Goal: Information Seeking & Learning: Check status

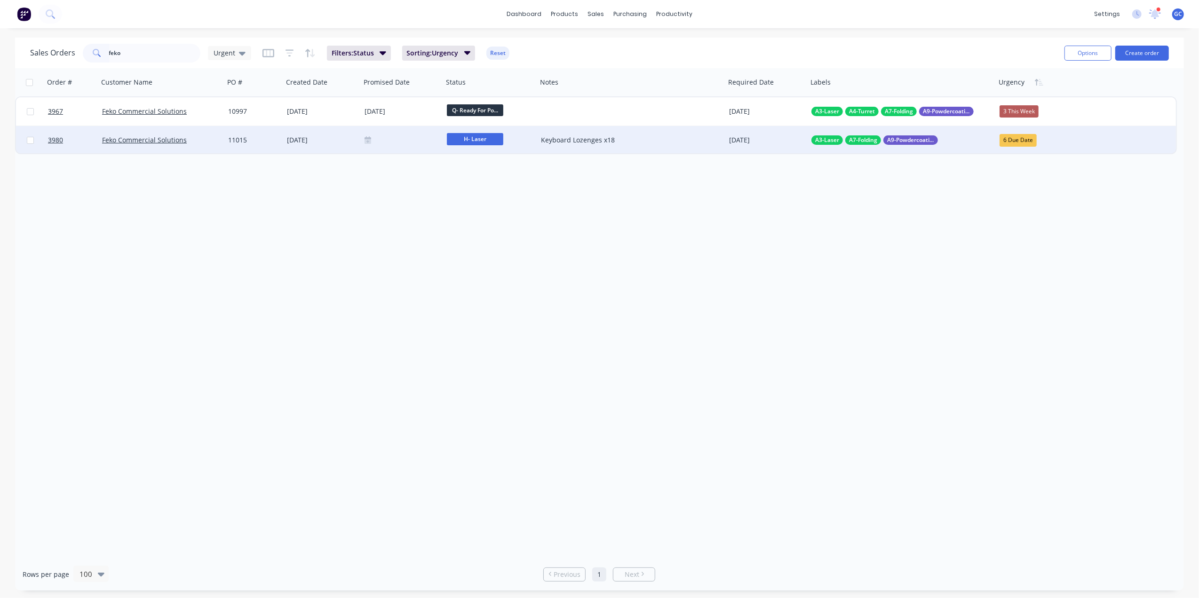
type input "feko"
click at [211, 137] on div "Feko Commercial Solutions" at bounding box center [158, 139] width 112 height 9
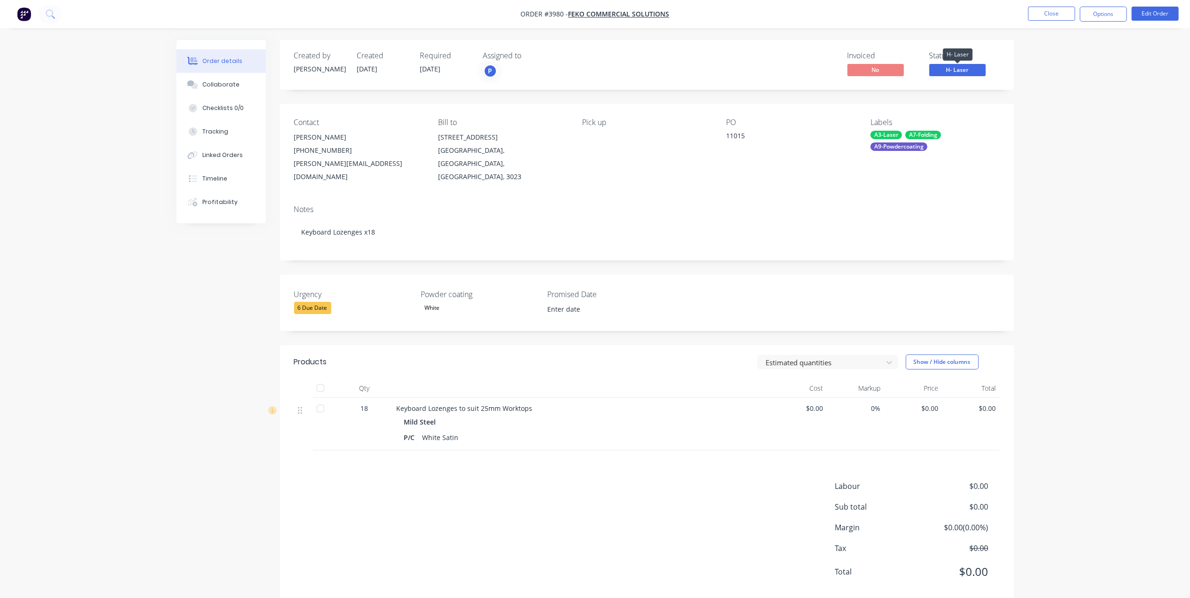
click at [962, 66] on span "H- Laser" at bounding box center [957, 70] width 56 height 12
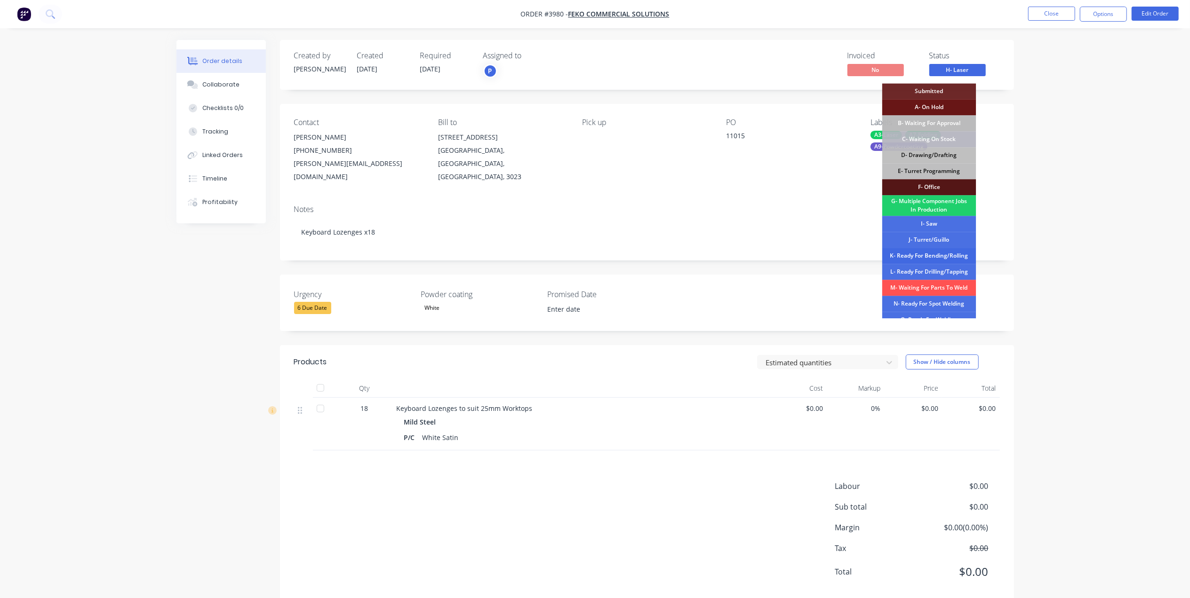
click at [934, 256] on div "K- Ready For Bending/Rolling" at bounding box center [929, 256] width 94 height 16
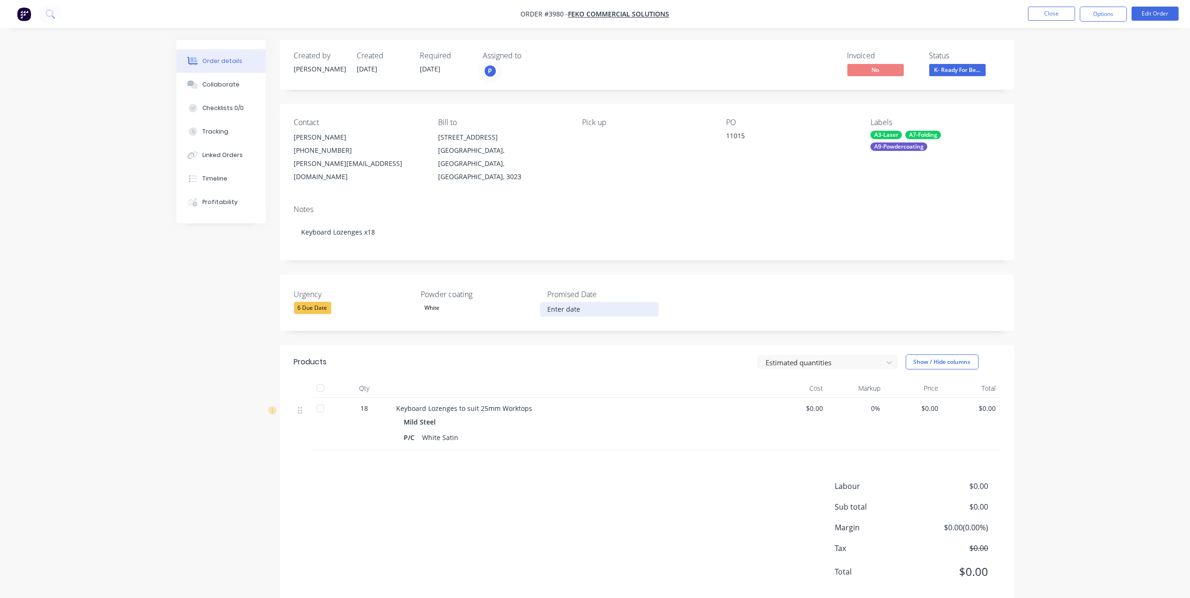
click at [583, 303] on input at bounding box center [599, 310] width 117 height 14
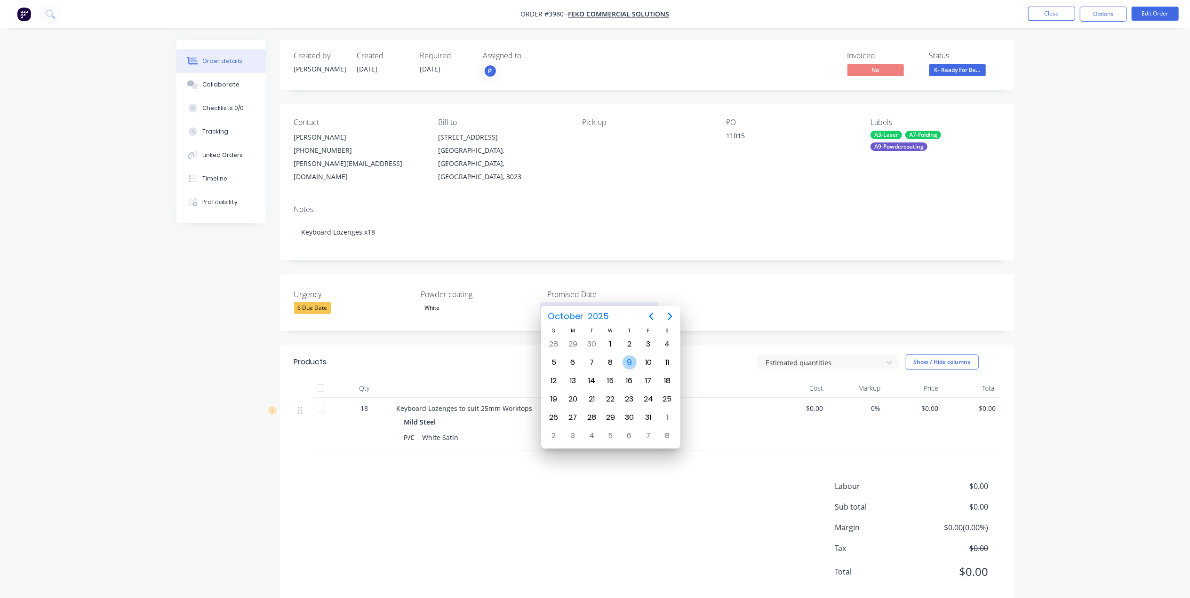
click at [631, 362] on div "9" at bounding box center [629, 363] width 14 height 14
type input "[DATE]"
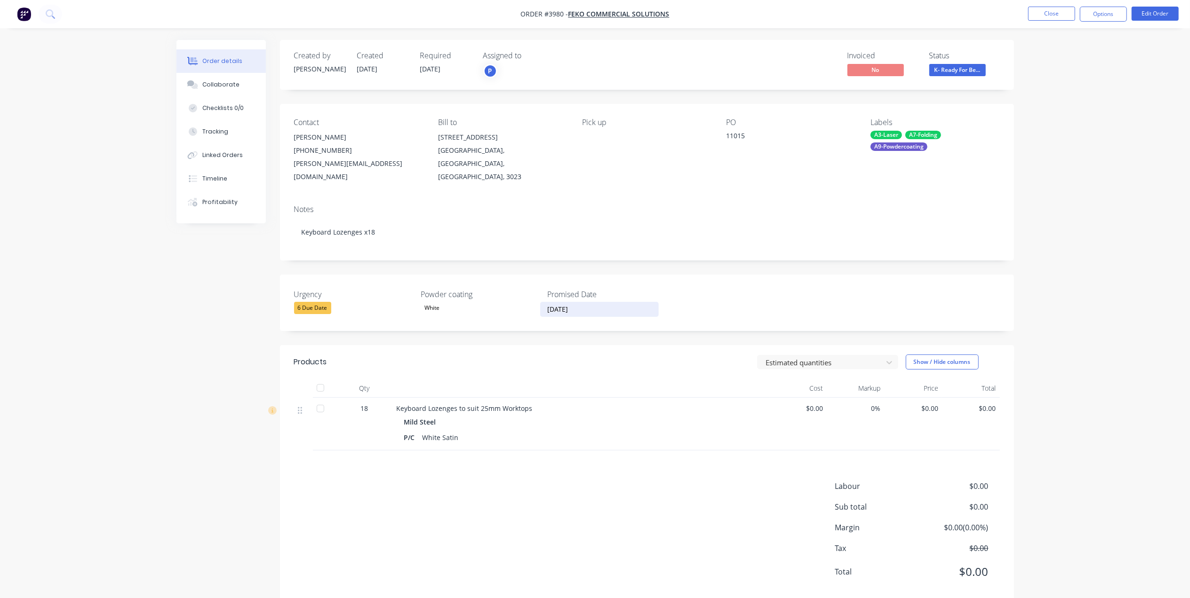
click at [327, 302] on div "6 Due Date" at bounding box center [312, 308] width 37 height 12
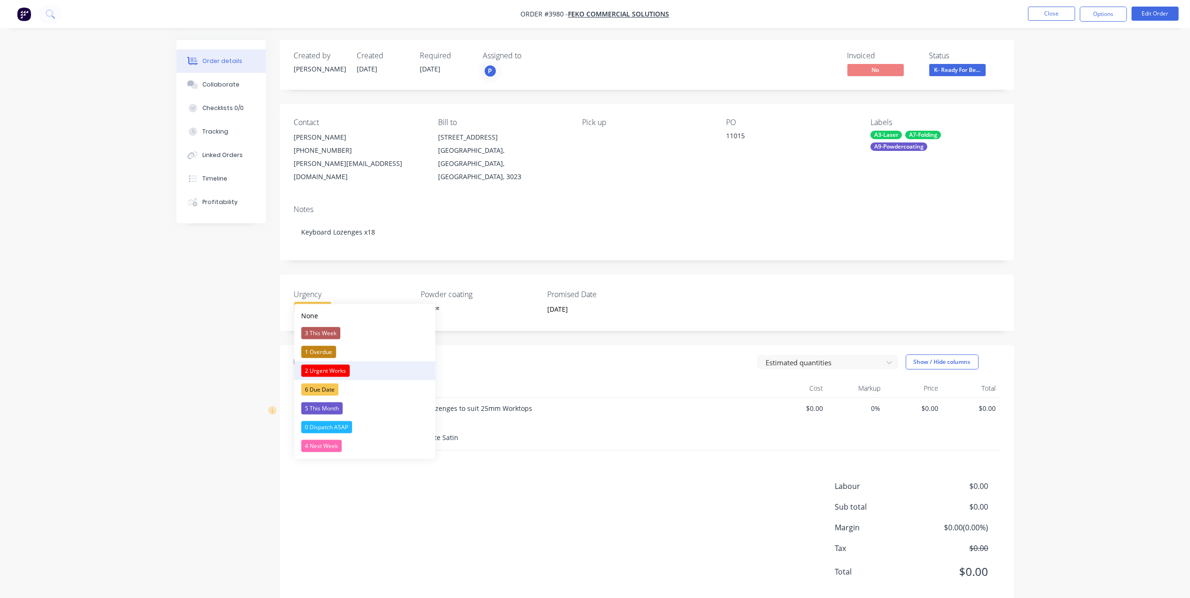
click at [343, 368] on div "2 Urgent Works" at bounding box center [325, 371] width 48 height 12
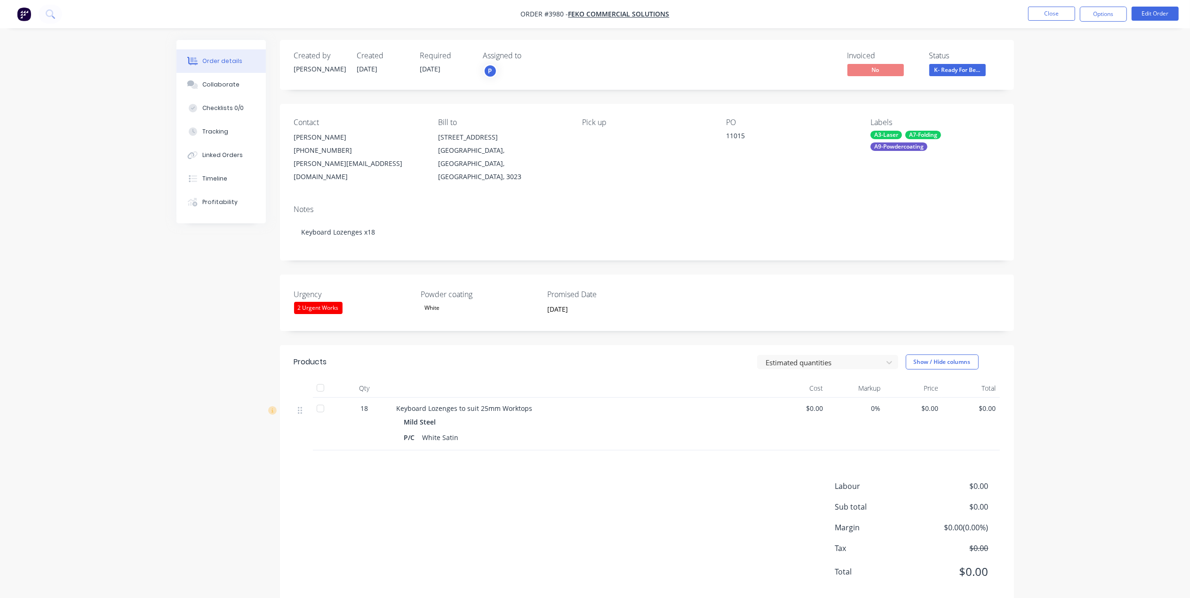
click at [393, 468] on div "Products Estimated quantities Show / Hide columns Qty Cost Markup Price Total 1…" at bounding box center [647, 474] width 734 height 259
click at [1038, 19] on button "Close" at bounding box center [1051, 14] width 47 height 14
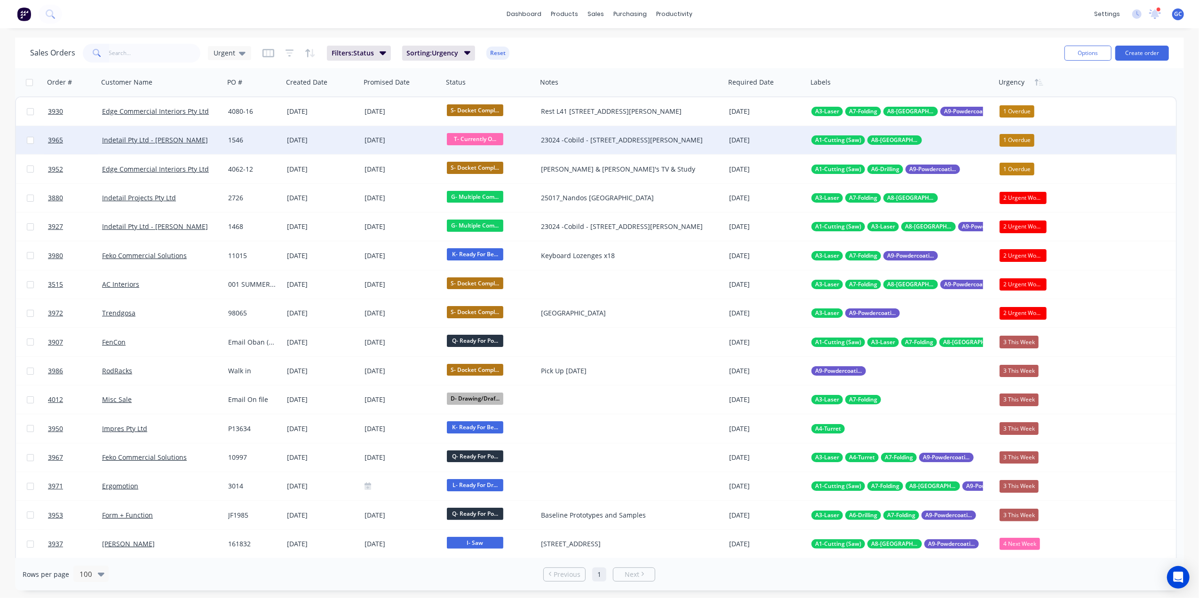
click at [329, 145] on div "[DATE]" at bounding box center [322, 140] width 78 height 28
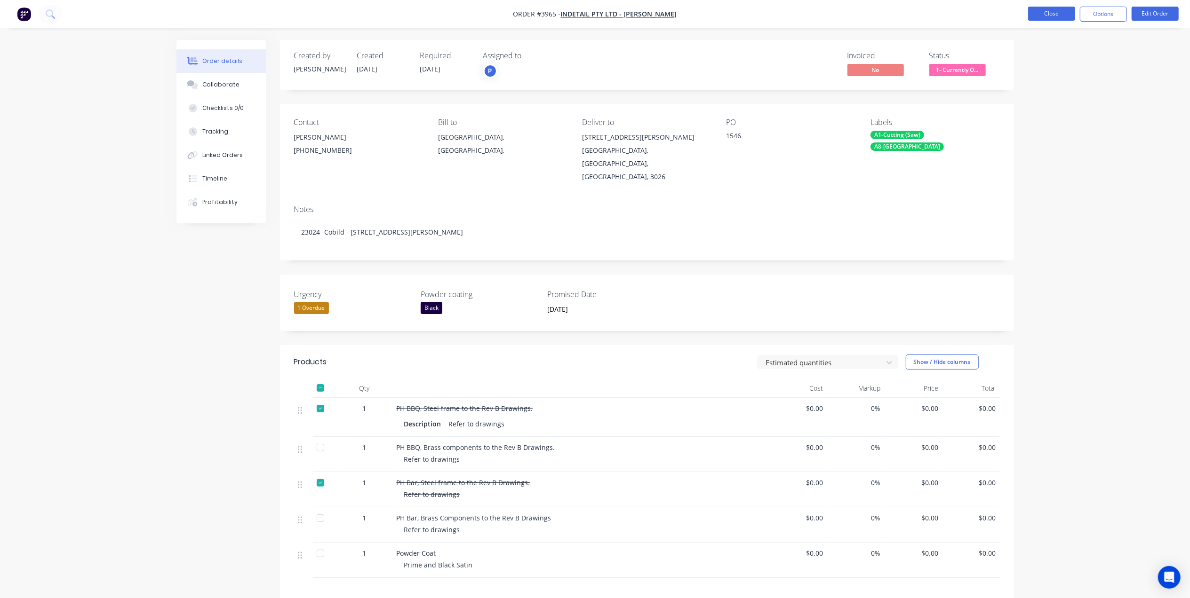
click at [1051, 7] on button "Close" at bounding box center [1051, 14] width 47 height 14
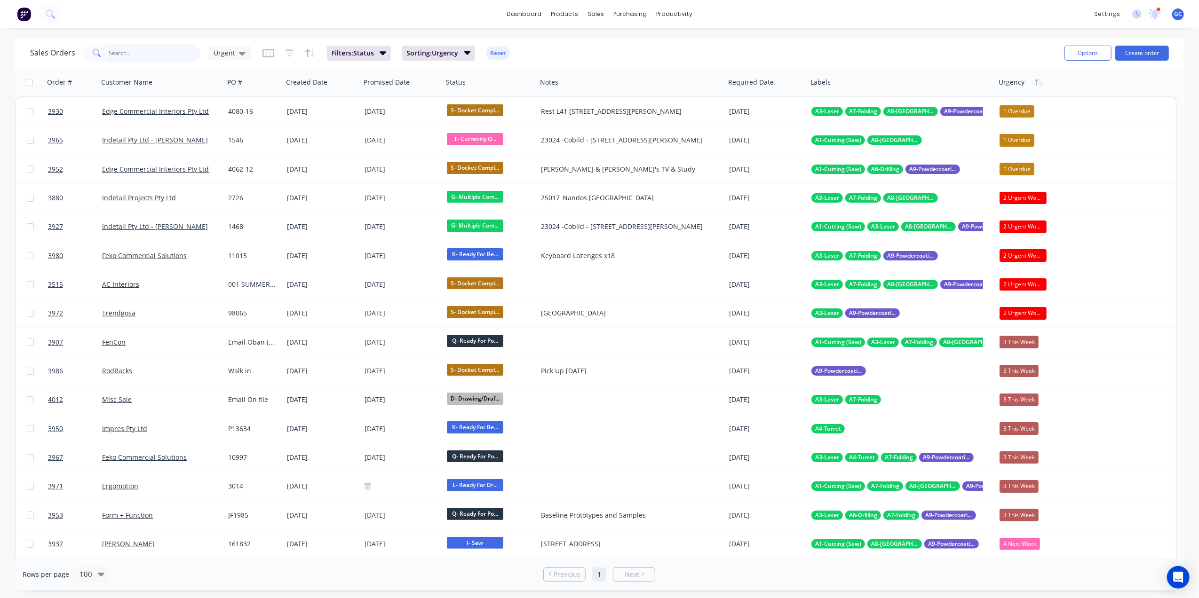
click at [157, 54] on input "text" at bounding box center [155, 53] width 92 height 19
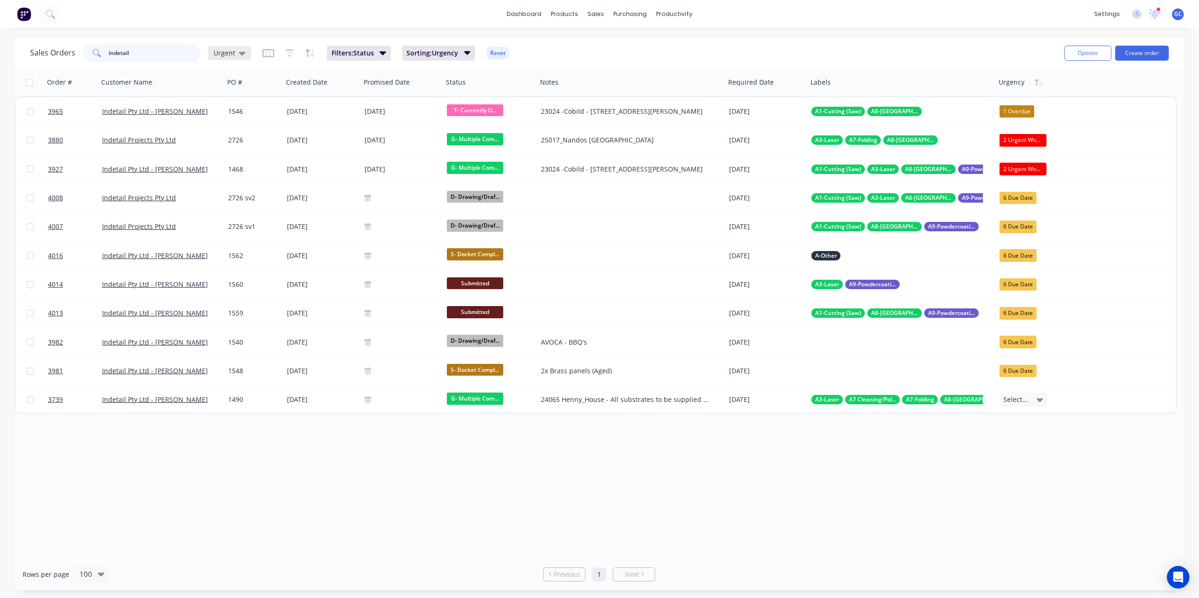
type input "indetail"
click at [228, 49] on span "Urgent" at bounding box center [225, 53] width 22 height 10
click at [225, 224] on button "[PERSON_NAME]" at bounding box center [264, 227] width 107 height 11
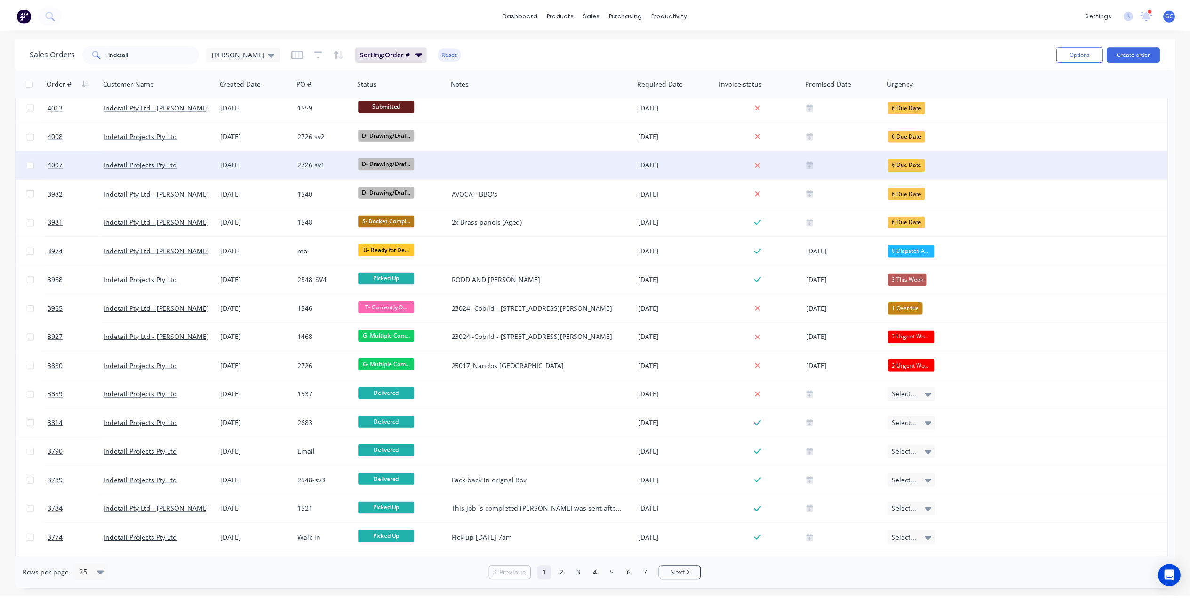
scroll to position [125, 0]
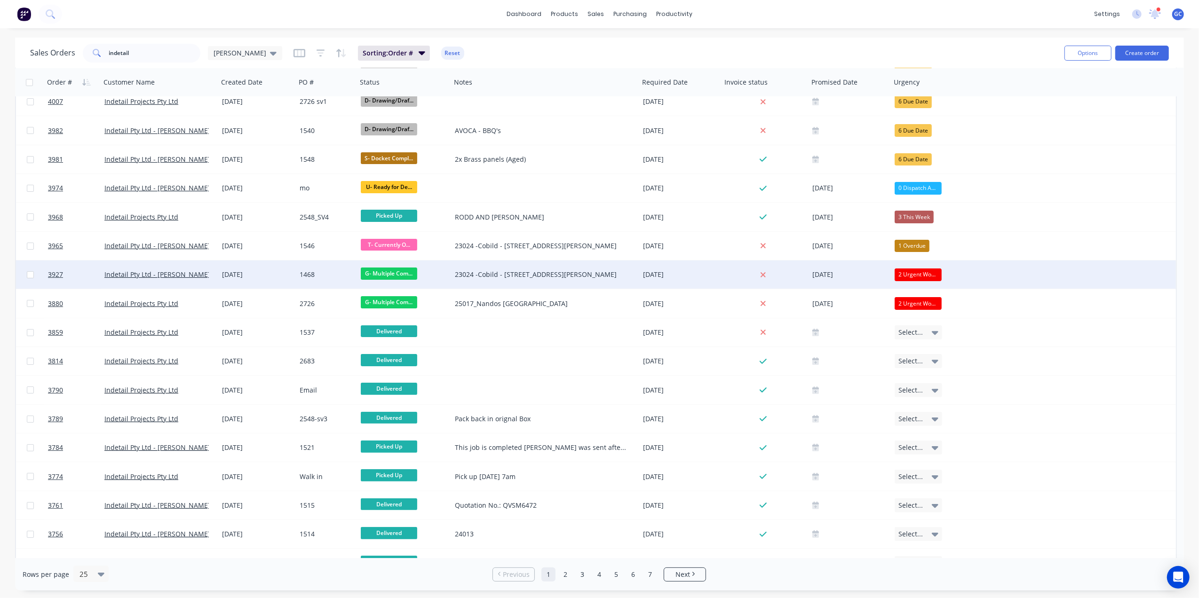
click at [272, 271] on div "[DATE]" at bounding box center [257, 274] width 70 height 9
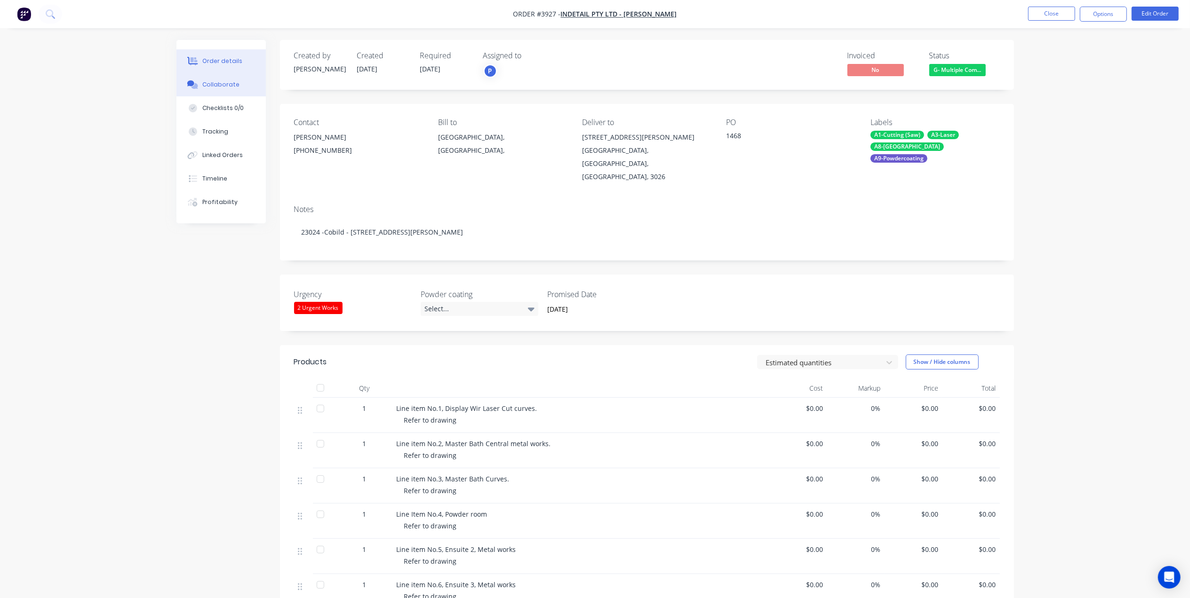
click at [236, 88] on div "Collaborate" at bounding box center [220, 84] width 37 height 8
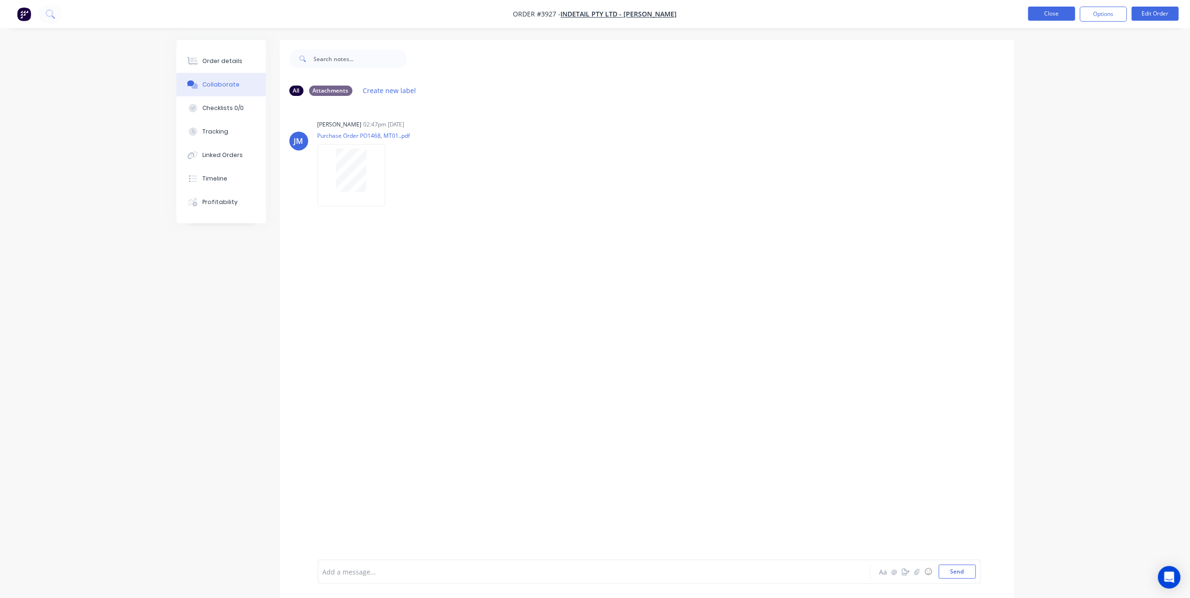
click at [1052, 21] on button "Close" at bounding box center [1051, 14] width 47 height 14
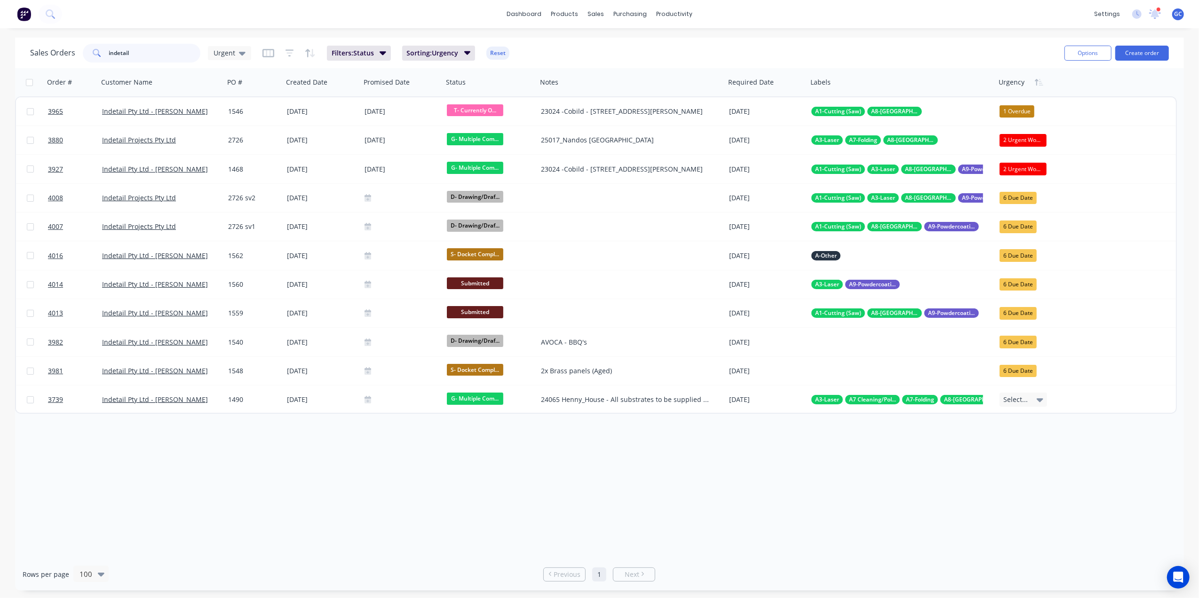
drag, startPoint x: 153, startPoint y: 53, endPoint x: -3, endPoint y: 59, distance: 155.8
click at [0, 59] on html "dashboard products sales purchasing productivity dashboard products Product Cat…" at bounding box center [599, 299] width 1199 height 598
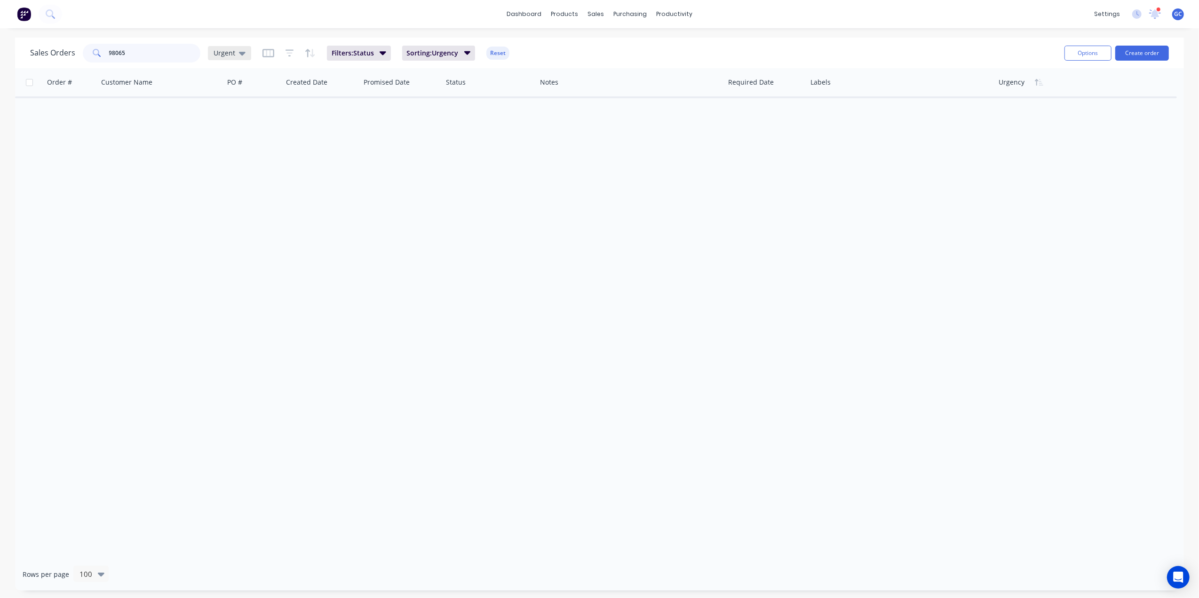
type input "98065"
click at [220, 55] on span "Urgent" at bounding box center [225, 53] width 22 height 10
click at [228, 222] on button "[PERSON_NAME]" at bounding box center [264, 227] width 107 height 11
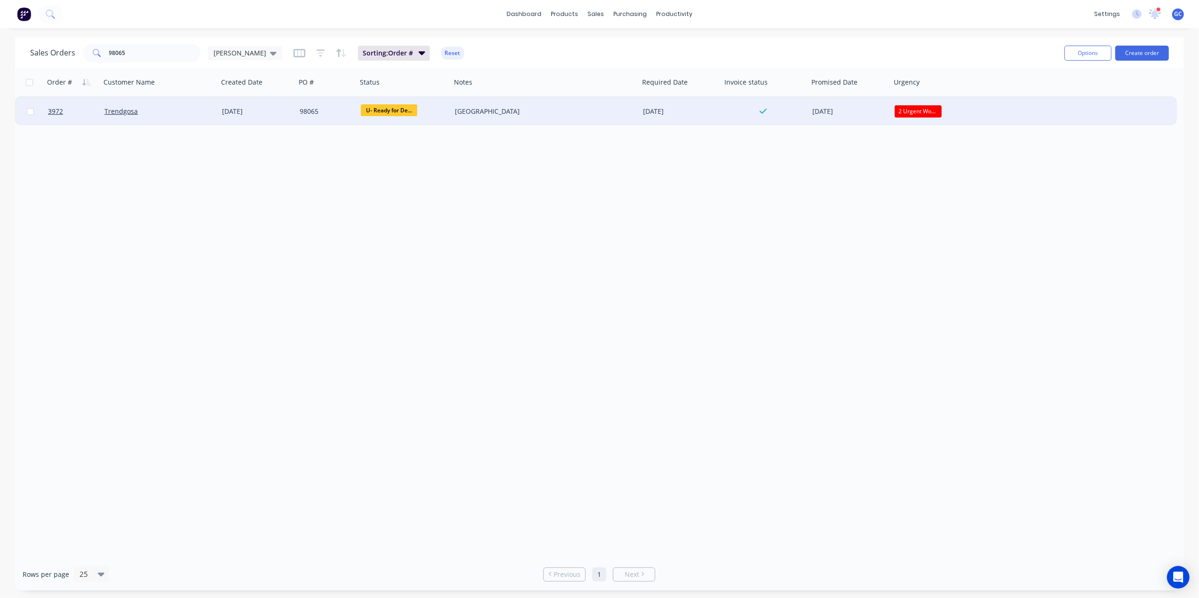
click at [250, 109] on div "[DATE]" at bounding box center [257, 111] width 70 height 9
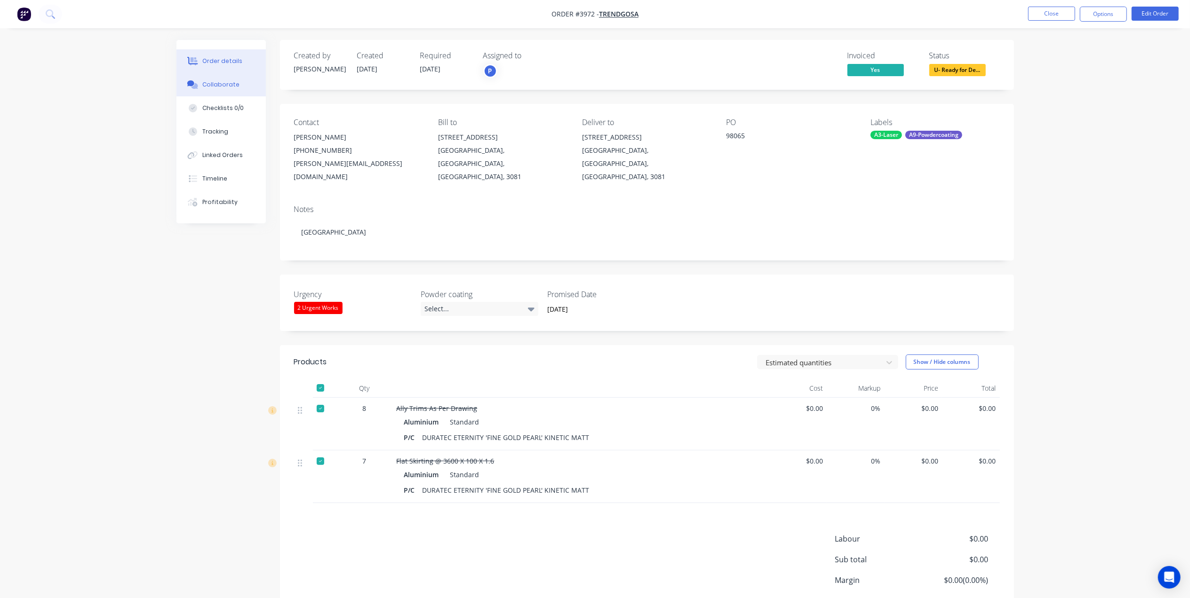
click at [218, 74] on button "Collaborate" at bounding box center [220, 85] width 89 height 24
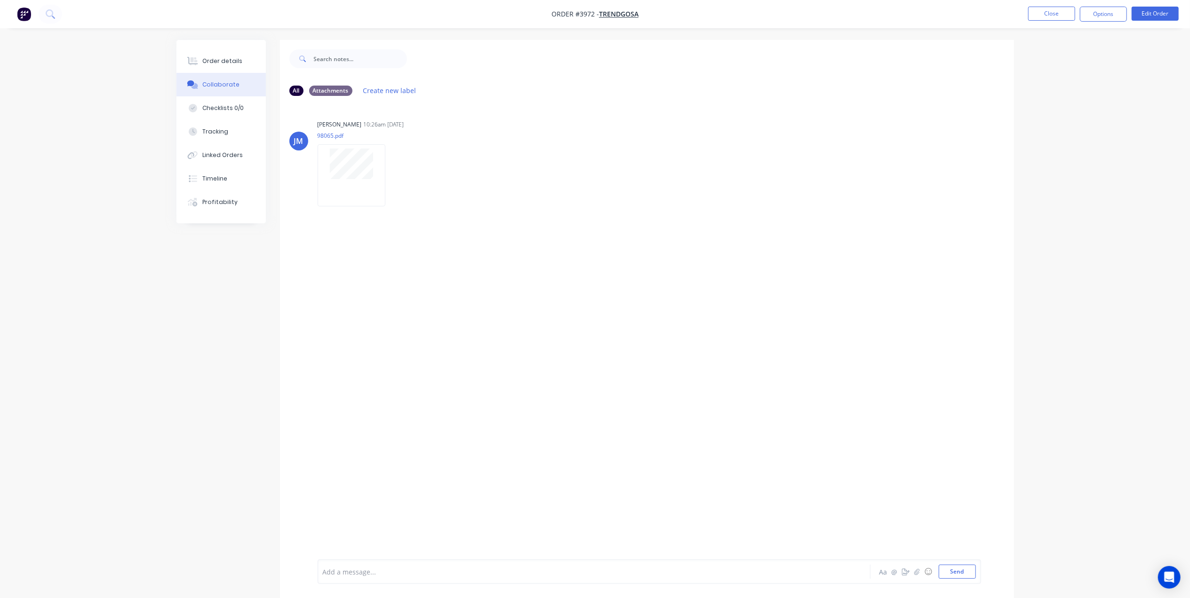
click at [230, 73] on button "Collaborate" at bounding box center [220, 85] width 89 height 24
click at [232, 64] on div "Order details" at bounding box center [222, 61] width 40 height 8
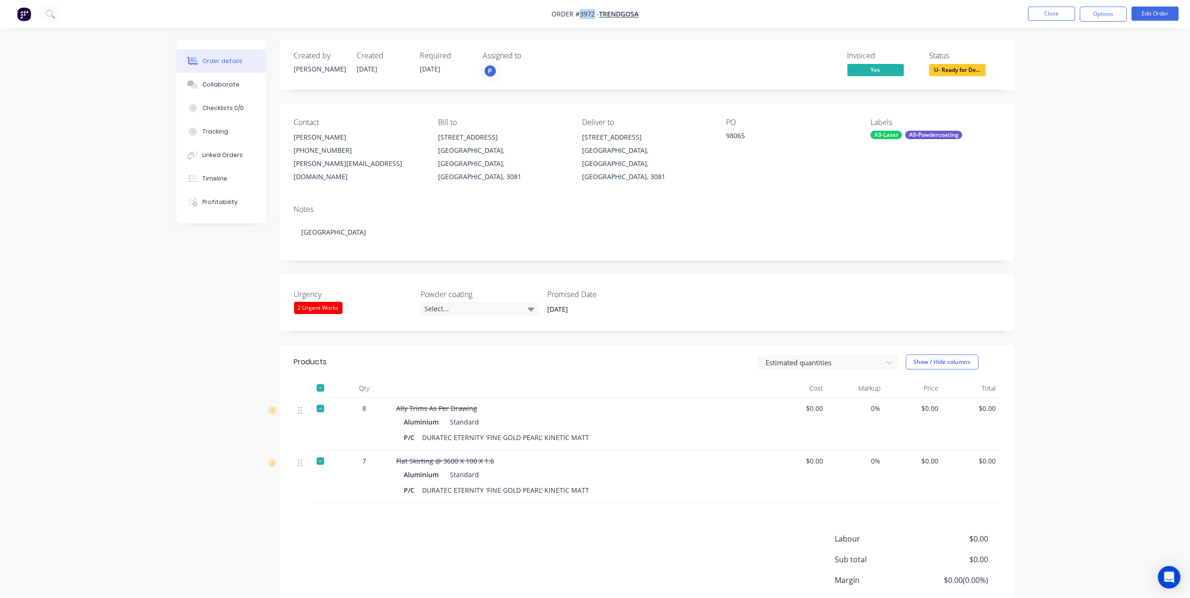
drag, startPoint x: 578, startPoint y: 14, endPoint x: 595, endPoint y: 19, distance: 17.7
click at [595, 19] on span "Order #3972 - Trendgosa" at bounding box center [594, 14] width 87 height 10
drag, startPoint x: 687, startPoint y: 476, endPoint x: 506, endPoint y: 500, distance: 182.2
click at [685, 484] on div "P/C DURATEC ETERNITY 'FINE GOLD PEARL' KINETIC MATT" at bounding box center [581, 491] width 354 height 14
click at [1064, 12] on button "Close" at bounding box center [1051, 14] width 47 height 14
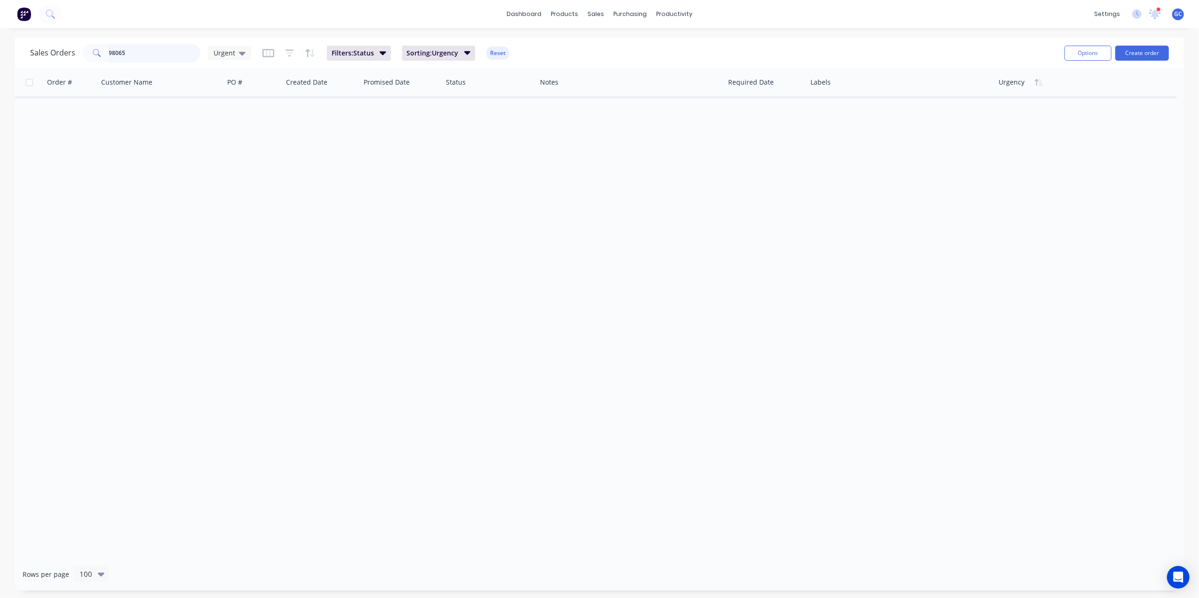
click at [182, 54] on input "98065" at bounding box center [155, 53] width 92 height 19
drag, startPoint x: 159, startPoint y: 55, endPoint x: 70, endPoint y: 57, distance: 88.9
click at [80, 58] on div "Sales Orders 98065 Urgent" at bounding box center [140, 53] width 221 height 19
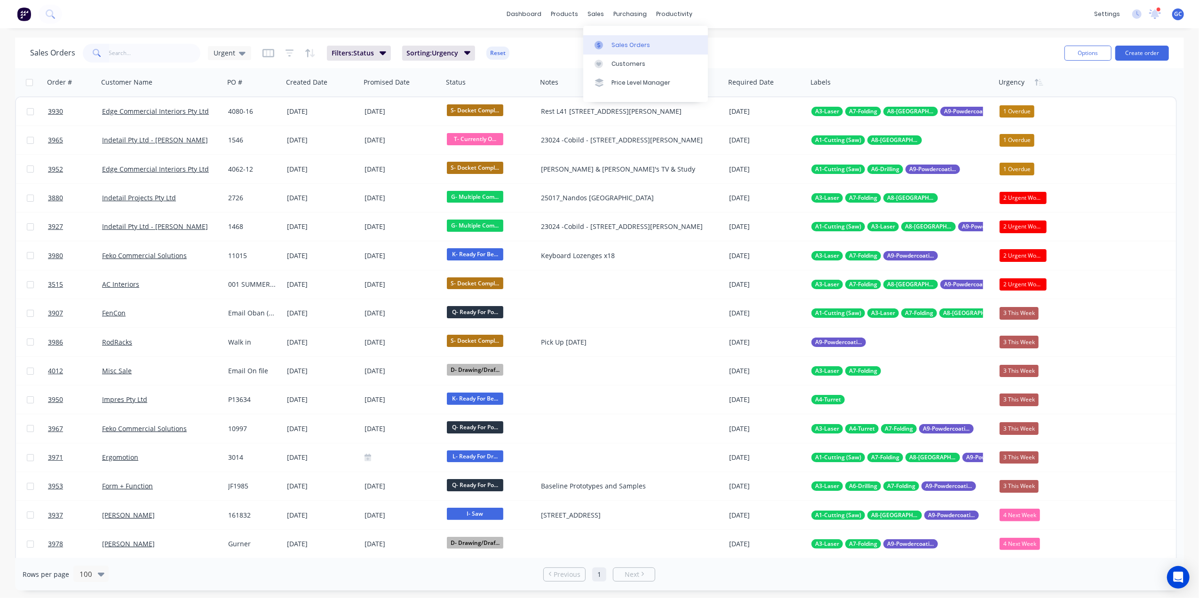
click at [612, 39] on link "Sales Orders" at bounding box center [645, 44] width 125 height 19
click at [140, 53] on input "text" at bounding box center [155, 53] width 92 height 19
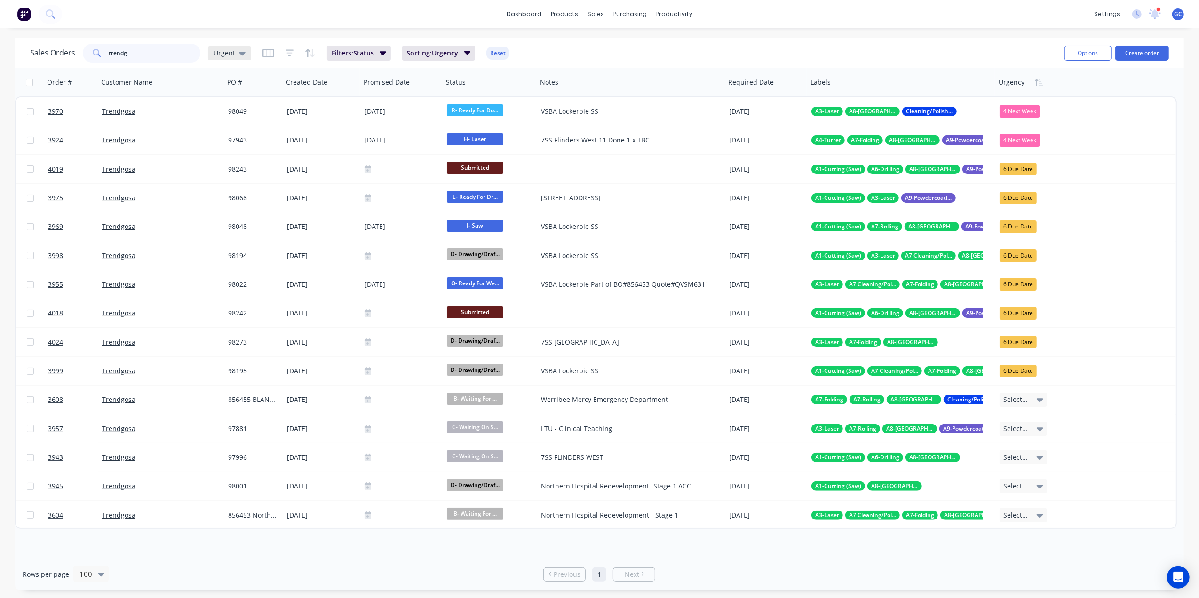
type input "trendg"
click at [218, 57] on div "Urgent" at bounding box center [229, 53] width 43 height 14
click at [230, 225] on button "[PERSON_NAME]" at bounding box center [264, 227] width 107 height 11
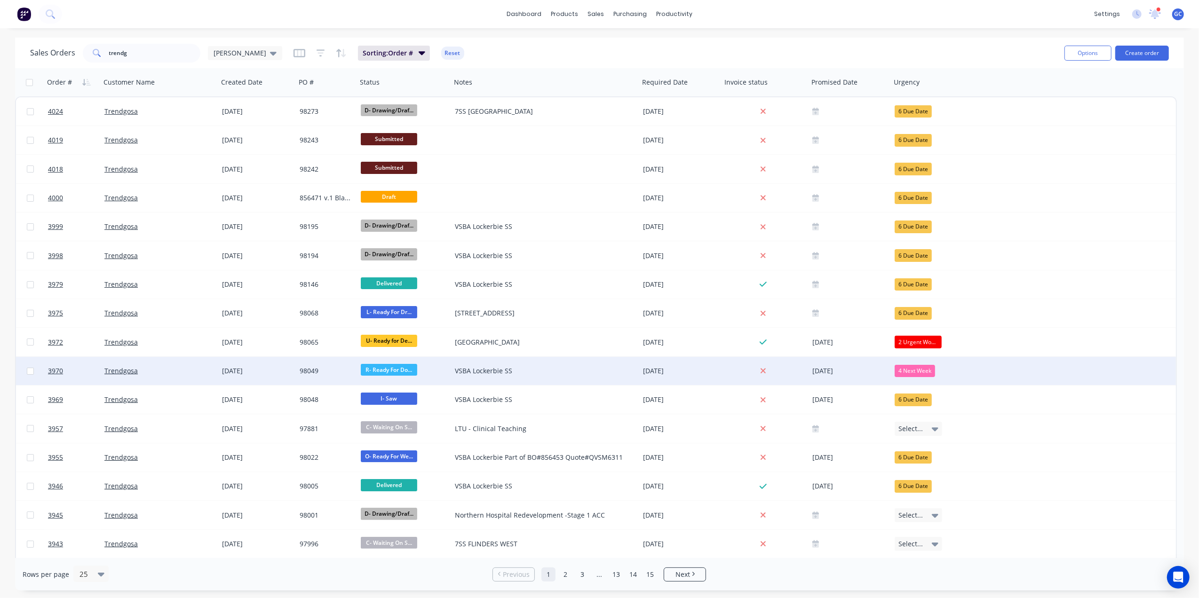
click at [172, 369] on div "Trendgosa" at bounding box center [156, 370] width 104 height 9
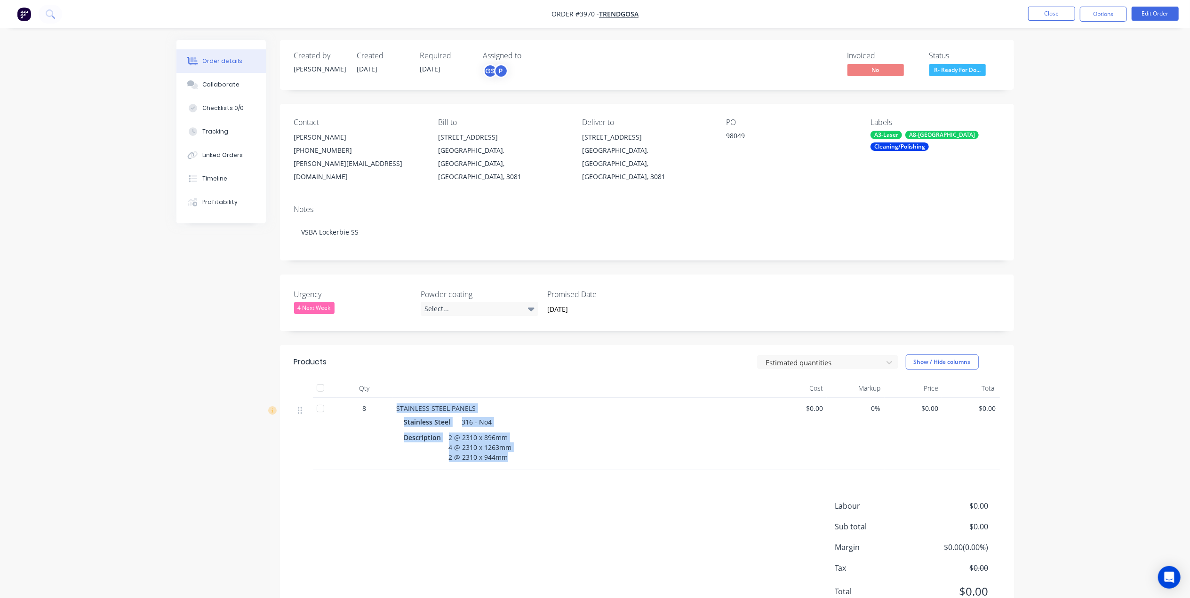
drag, startPoint x: 524, startPoint y: 455, endPoint x: 369, endPoint y: 406, distance: 161.9
click at [369, 406] on div "8 STAINLESS STEEL PANELS Stainless Steel 316 - No4 Description 2 @ 2310 x 896mm…" at bounding box center [647, 434] width 706 height 72
click at [534, 501] on div "Labour $0.00 Sub total $0.00 Margin $0.00 ( 0.00 %) Tax $0.00 Total $0.00" at bounding box center [647, 555] width 706 height 109
click at [1050, 15] on button "Close" at bounding box center [1051, 14] width 47 height 14
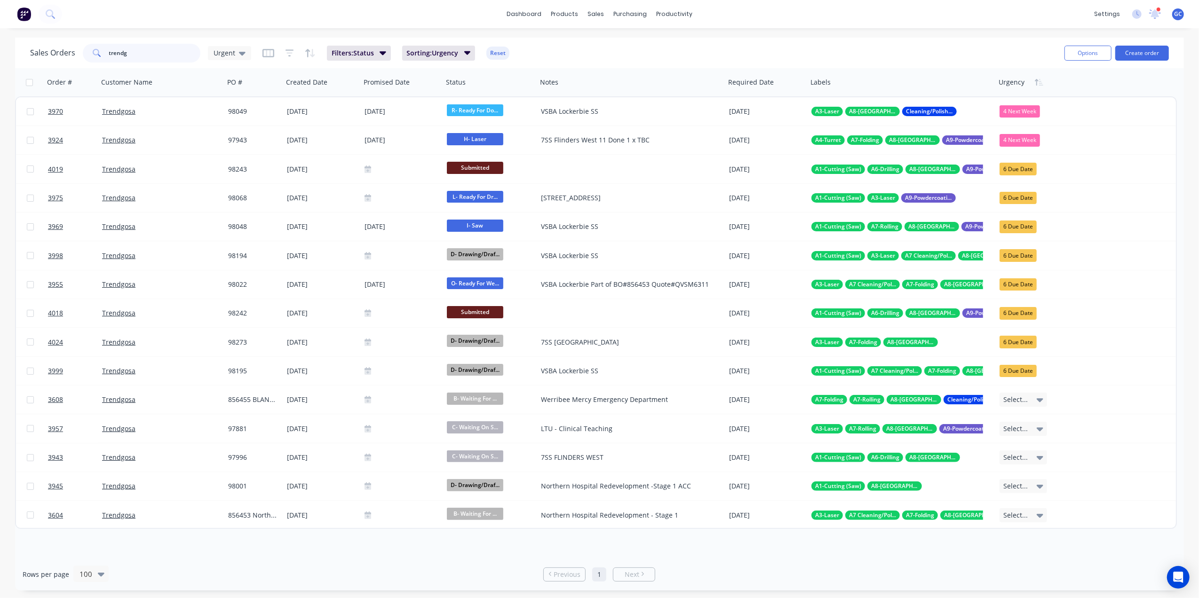
drag, startPoint x: 159, startPoint y: 55, endPoint x: 16, endPoint y: 45, distance: 143.3
click at [16, 45] on div "Sales Orders trendg Urgent Filters: Status Sorting: Urgency Reset Options Creat…" at bounding box center [599, 53] width 1169 height 31
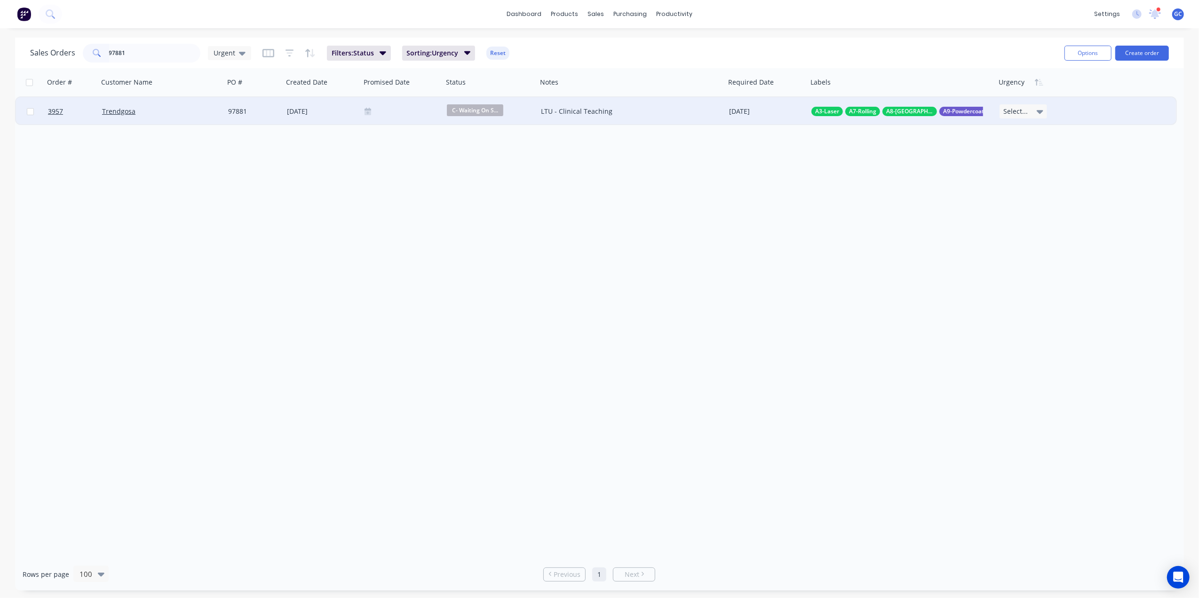
type input "97881"
click at [144, 107] on div "Trendgosa" at bounding box center [158, 111] width 112 height 9
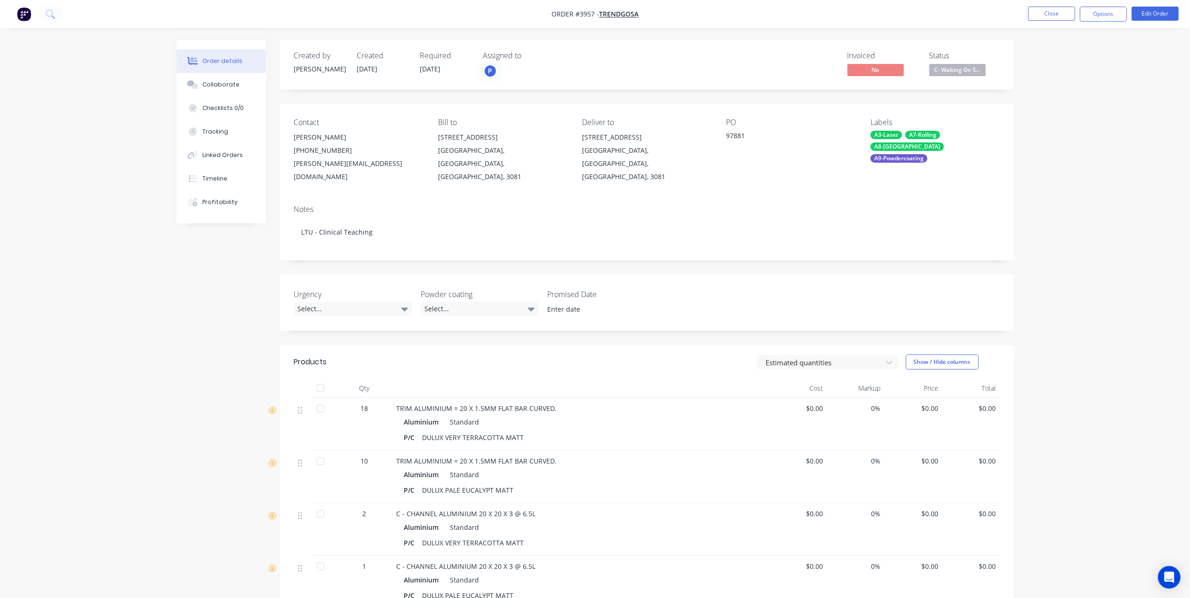
click at [817, 182] on div "Contact Joanne Mammoliti (03) 9459 8944 joanne@trendgosa.com.au Bill to 133-135…" at bounding box center [647, 151] width 734 height 94
